Goal: Transaction & Acquisition: Purchase product/service

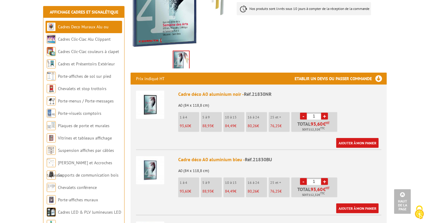
scroll to position [181, 0]
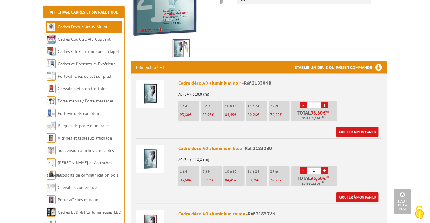
click at [326, 102] on link "+" at bounding box center [324, 105] width 7 height 7
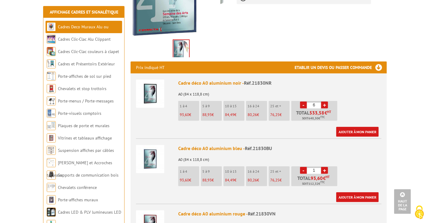
click at [326, 102] on link "+" at bounding box center [324, 105] width 7 height 7
type input "9"
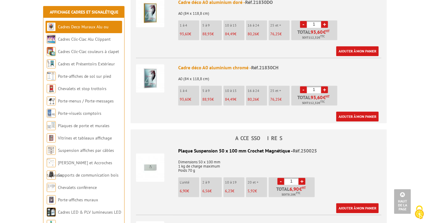
scroll to position [604, 0]
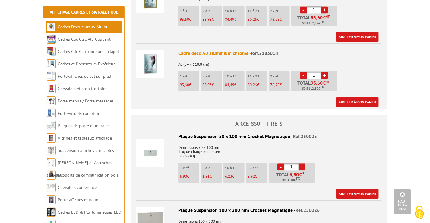
click at [325, 72] on link "+" at bounding box center [324, 75] width 7 height 7
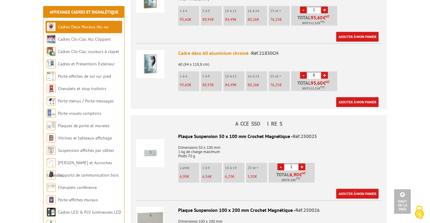
click at [325, 72] on link "+" at bounding box center [324, 75] width 7 height 7
click at [302, 72] on link "-" at bounding box center [303, 75] width 7 height 7
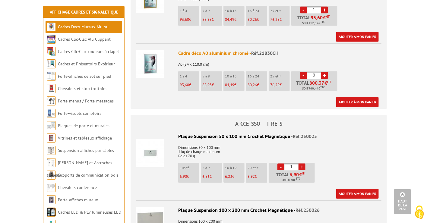
click at [325, 72] on link "+" at bounding box center [324, 75] width 7 height 7
type input "10"
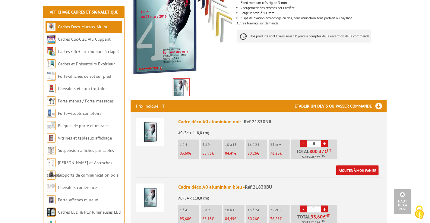
scroll to position [151, 0]
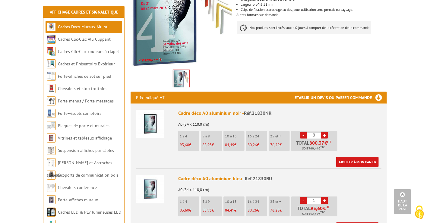
click at [326, 132] on link "+" at bounding box center [324, 135] width 7 height 7
type input "10"
click at [366, 157] on link "Ajouter à mon panier" at bounding box center [357, 162] width 43 height 10
click at [359, 157] on link "Ajouter à mon panier" at bounding box center [357, 162] width 43 height 10
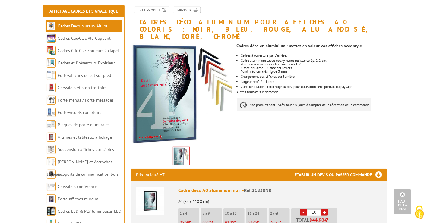
scroll to position [0, 0]
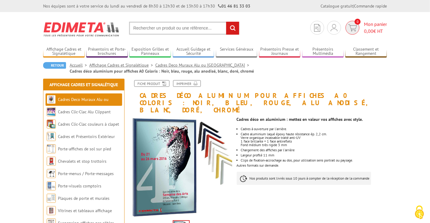
click at [359, 27] on span "0" at bounding box center [353, 28] width 14 height 14
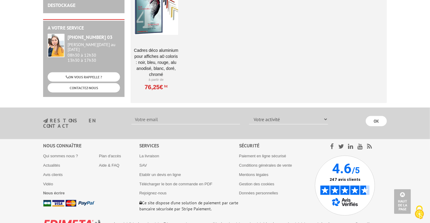
scroll to position [1317, 0]
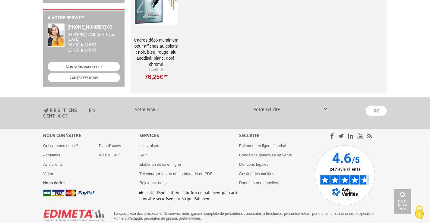
click at [262, 162] on link "Mentions légales" at bounding box center [254, 164] width 30 height 5
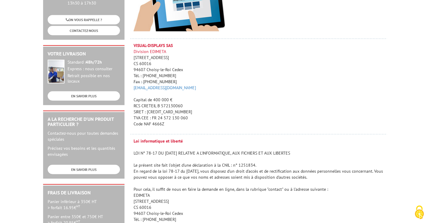
scroll to position [121, 0]
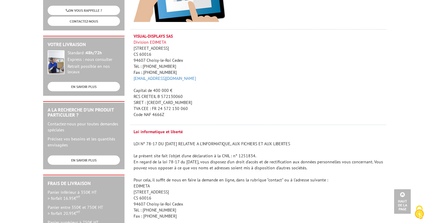
drag, startPoint x: 135, startPoint y: 109, endPoint x: 187, endPoint y: 108, distance: 52.2
click at [187, 108] on p "VISUAL-DISPLAYS SAS Division EDIMETA 10 Rue de la Darse CS 60016 94607 Choisy-l…" at bounding box center [260, 75] width 253 height 84
drag, startPoint x: 187, startPoint y: 108, endPoint x: 157, endPoint y: 110, distance: 30.8
click at [157, 110] on p "VISUAL-DISPLAYS SAS Division EDIMETA 10 Rue de la Darse CS 60016 94607 Choisy-l…" at bounding box center [260, 75] width 253 height 84
click at [157, 109] on p "VISUAL-DISPLAYS SAS Division EDIMETA 10 Rue de la Darse CS 60016 94607 Choisy-l…" at bounding box center [260, 75] width 253 height 84
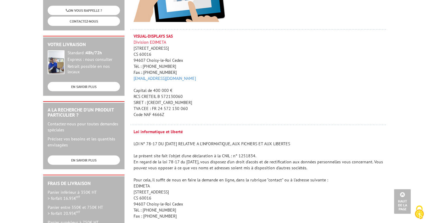
click at [157, 109] on p "VISUAL-DISPLAYS SAS Division EDIMETA 10 Rue de la Darse CS 60016 94607 Choisy-l…" at bounding box center [260, 75] width 253 height 84
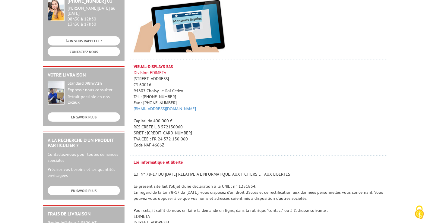
scroll to position [91, 0]
click at [217, 151] on td "VISUAL-DISPLAYS SAS Division EDIMETA 10 Rue de la Darse CS 60016 94607 Choisy-l…" at bounding box center [259, 111] width 257 height 96
drag, startPoint x: 167, startPoint y: 144, endPoint x: 131, endPoint y: 69, distance: 83.3
click at [131, 69] on td "VISUAL-DISPLAYS SAS Division EDIMETA 10 Rue de la Darse CS 60016 94607 Choisy-l…" at bounding box center [259, 111] width 257 height 96
copy p "VISUAL-DISPLAYS SAS Division EDIMETA 10 Rue de la Darse CS 60016 94607 Choisy-l…"
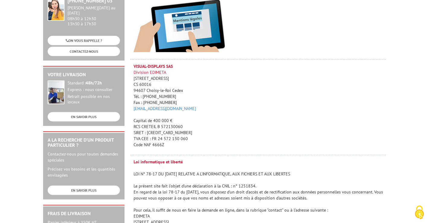
click at [215, 117] on p "VISUAL-DISPLAYS SAS Division EDIMETA 10 Rue de la Darse CS 60016 94607 Choisy-l…" at bounding box center [260, 105] width 253 height 84
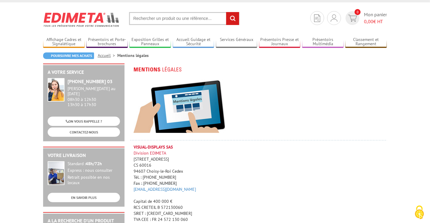
scroll to position [0, 0]
